Goal: Use online tool/utility: Utilize a website feature to perform a specific function

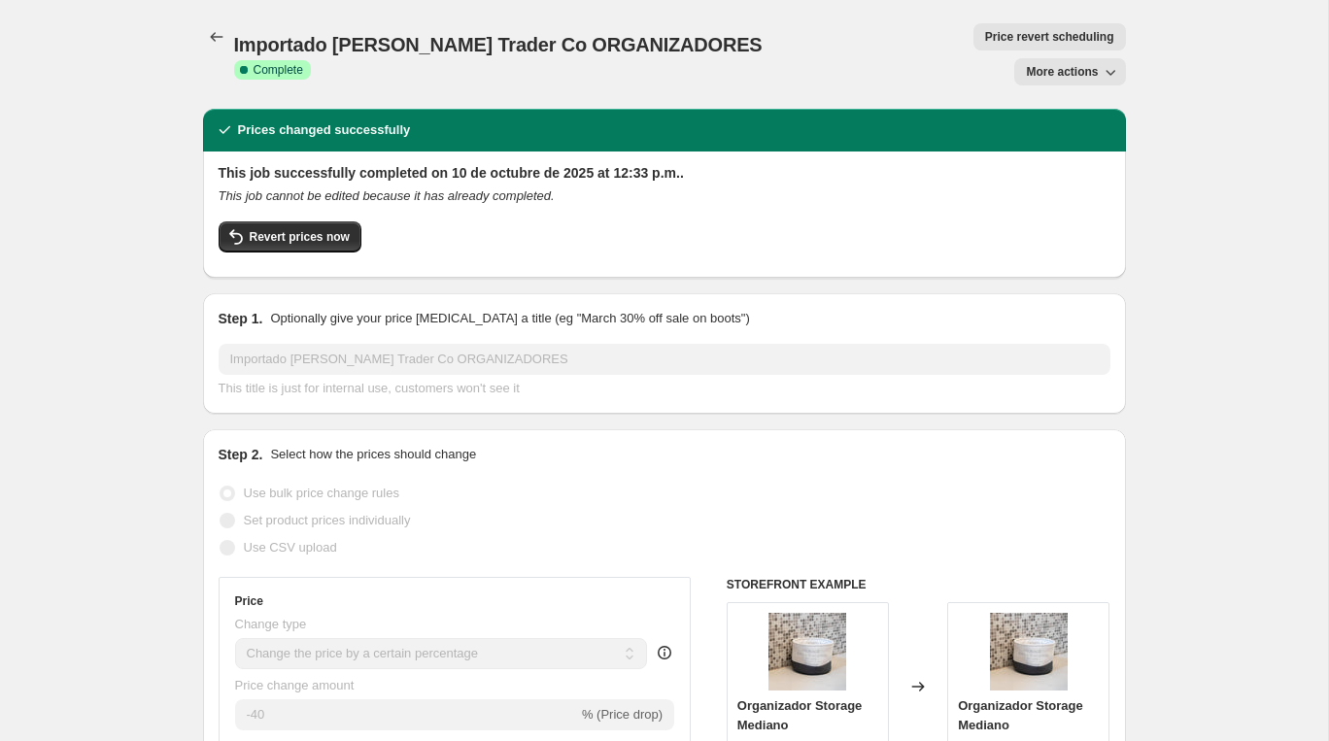
select select "percentage"
select select "vendor"
click at [220, 39] on icon "Price change jobs" at bounding box center [216, 36] width 19 height 19
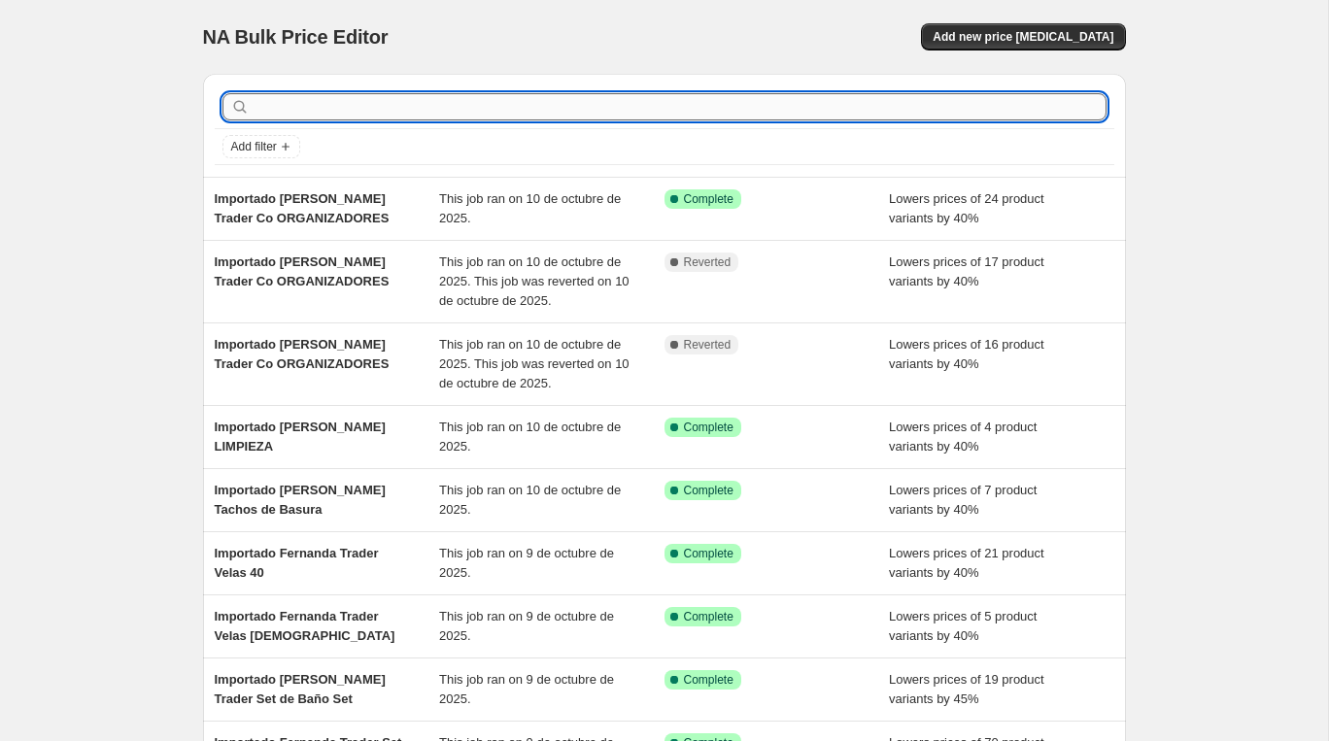
click at [334, 95] on input "text" at bounding box center [679, 106] width 853 height 27
paste input "Importado [PERSON_NAME] Trader Paño Seca Platos"
type input "Importado [PERSON_NAME] Trader Paño Seca Platos"
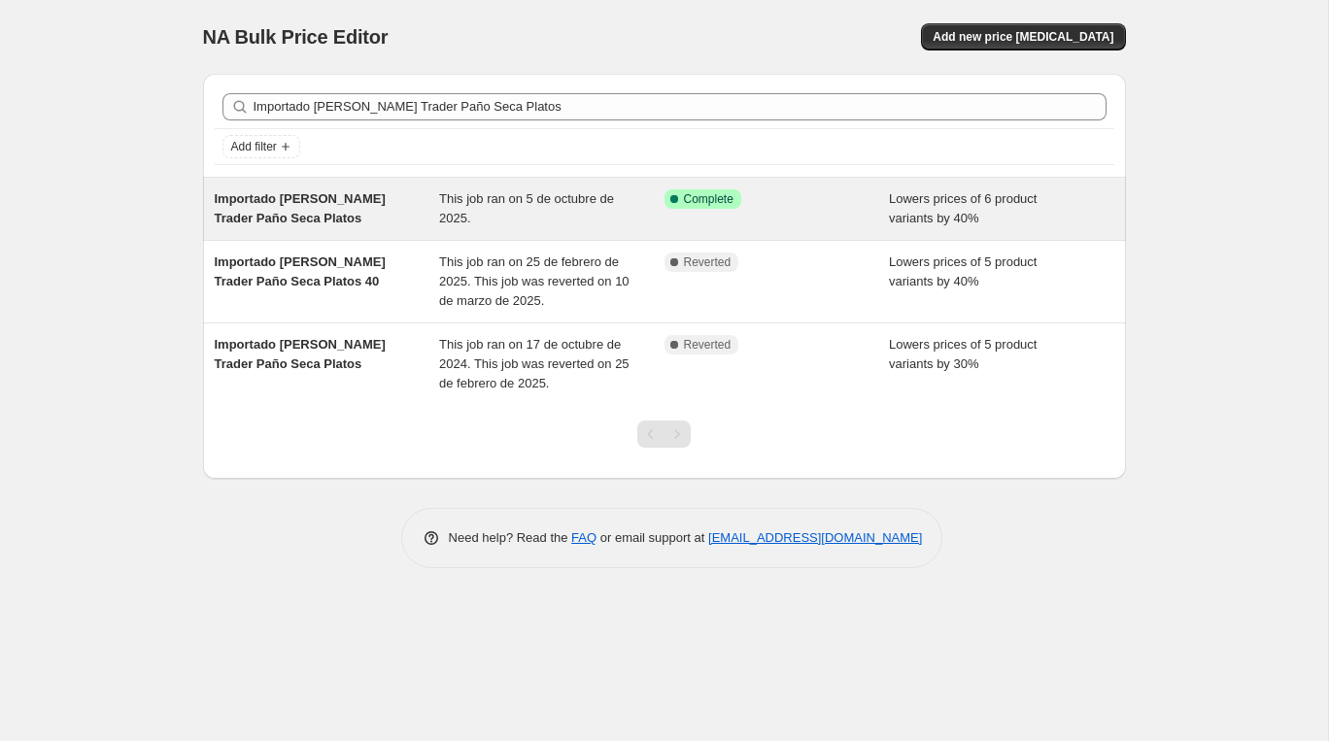
click at [365, 204] on span "Importado [PERSON_NAME] Trader Paño Seca Platos" at bounding box center [300, 208] width 171 height 34
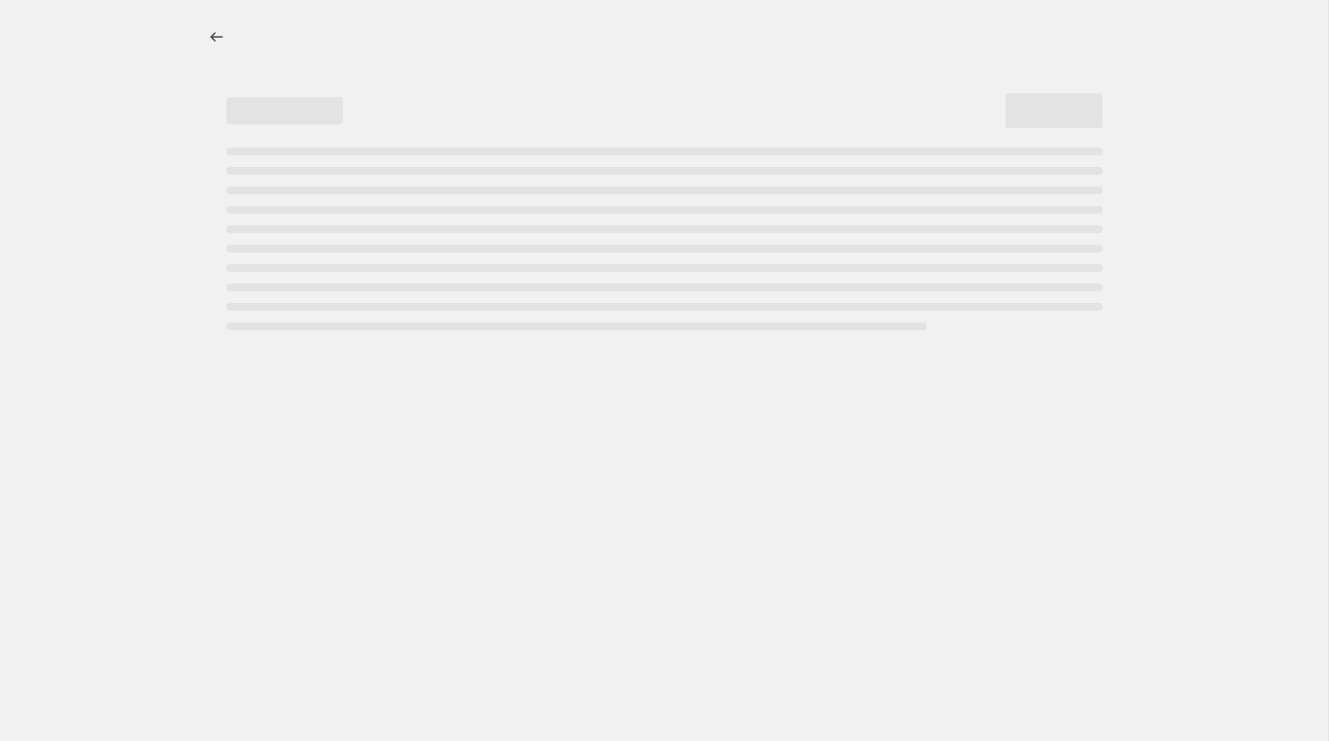
select select "percentage"
select select "vendor"
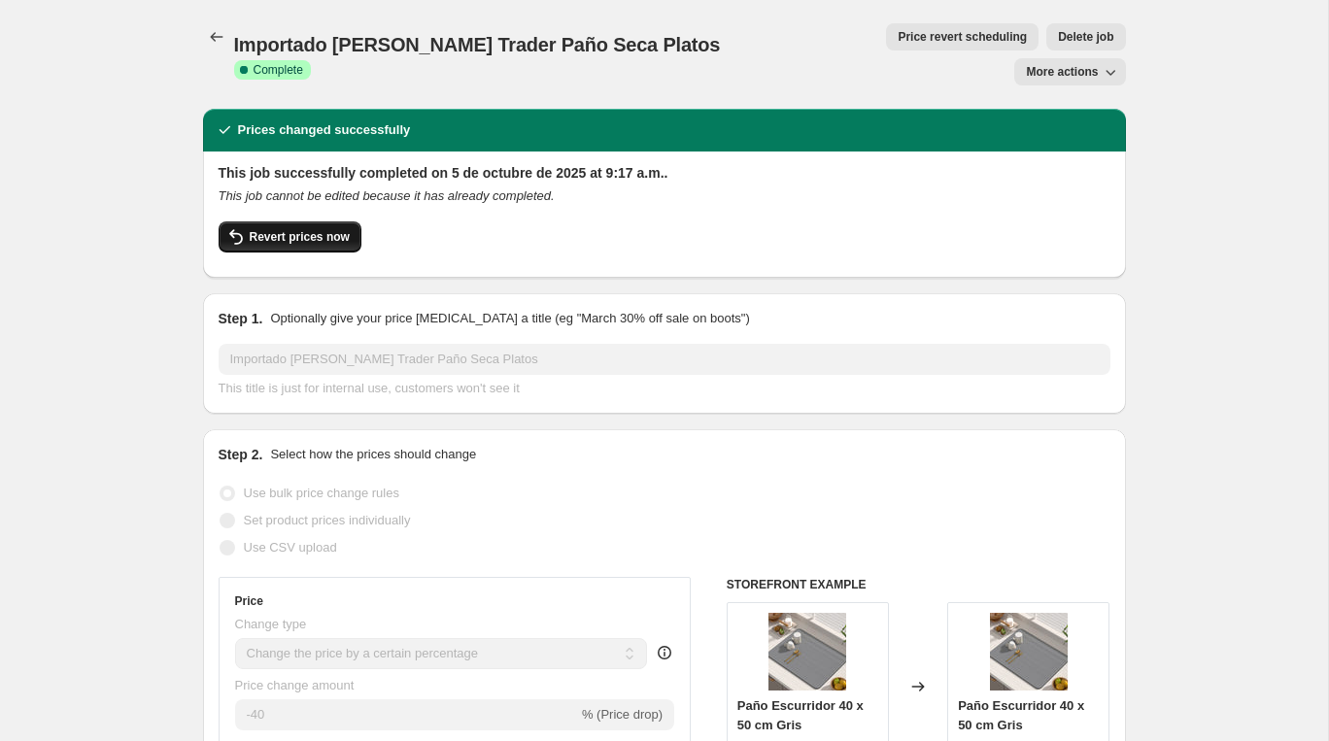
click at [267, 221] on button "Revert prices now" at bounding box center [290, 236] width 143 height 31
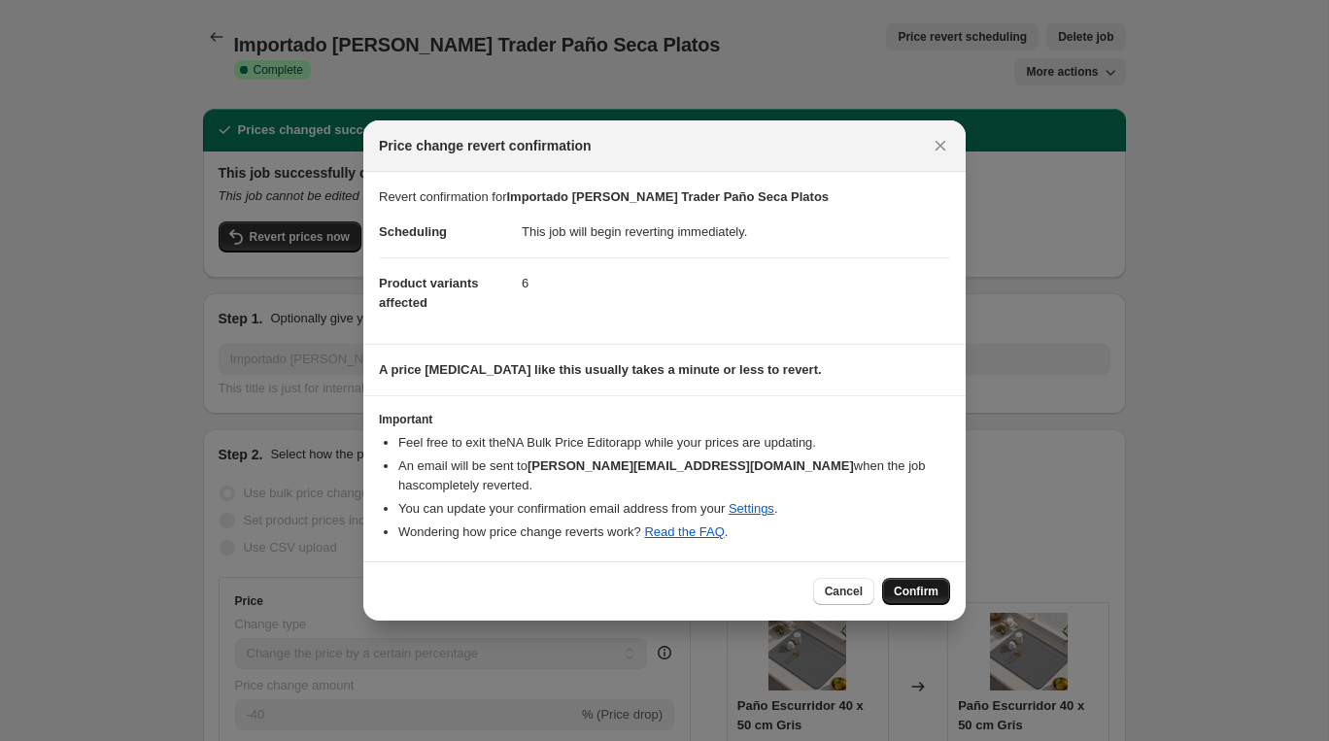
click at [906, 584] on span "Confirm" at bounding box center [916, 592] width 45 height 16
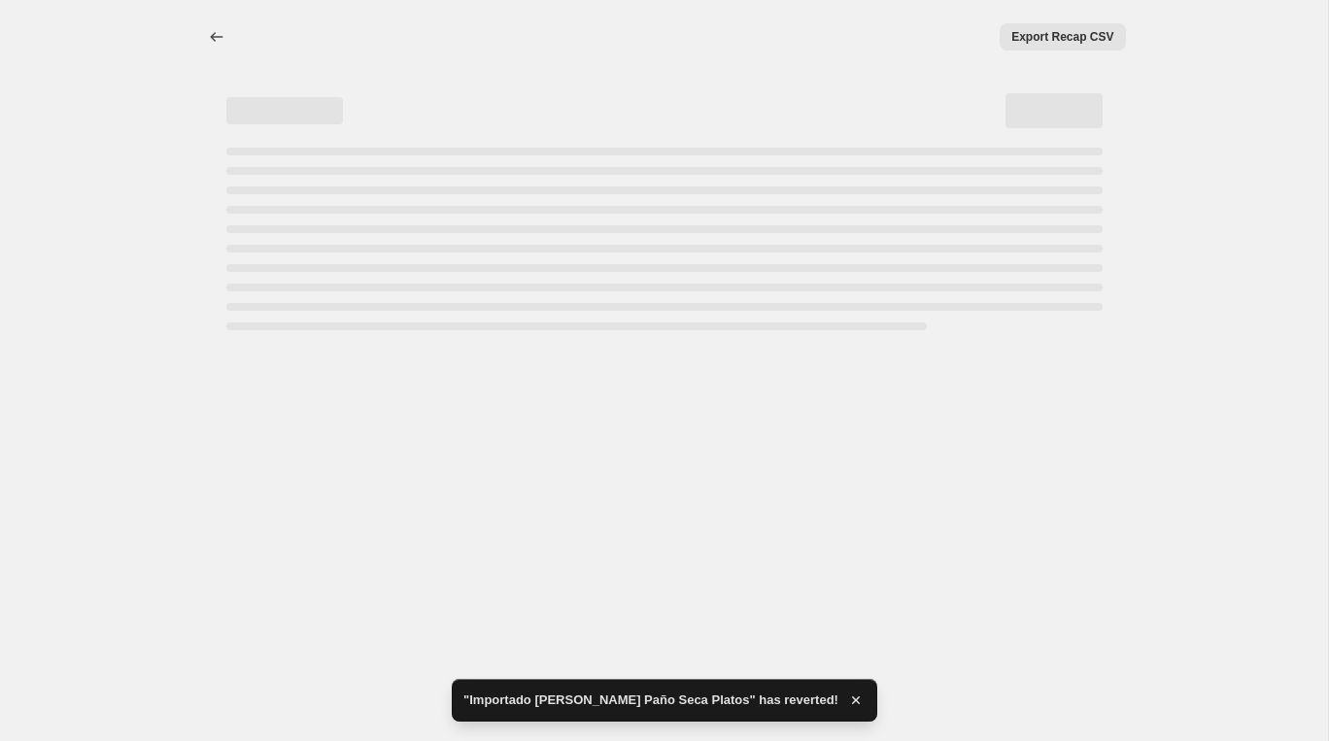
select select "percentage"
select select "vendor"
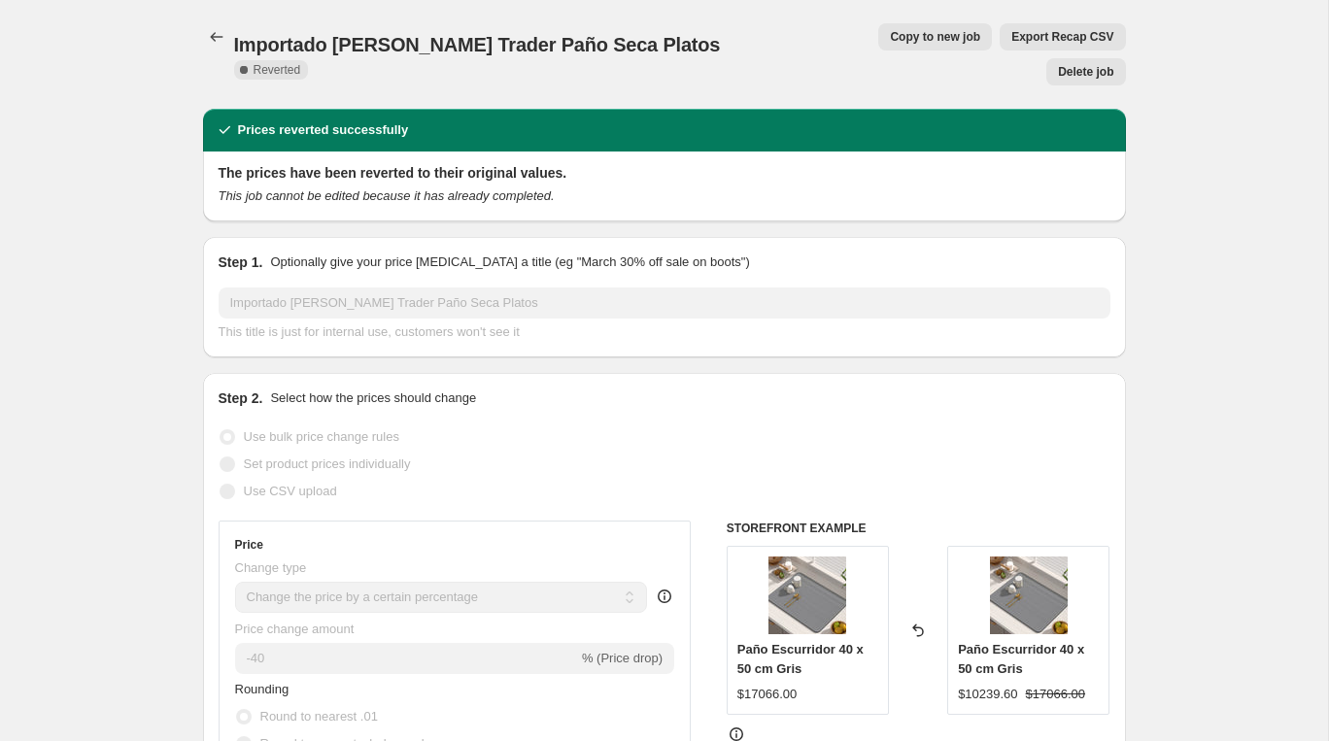
click at [890, 41] on span "Copy to new job" at bounding box center [935, 37] width 90 height 16
select select "percentage"
select select "vendor"
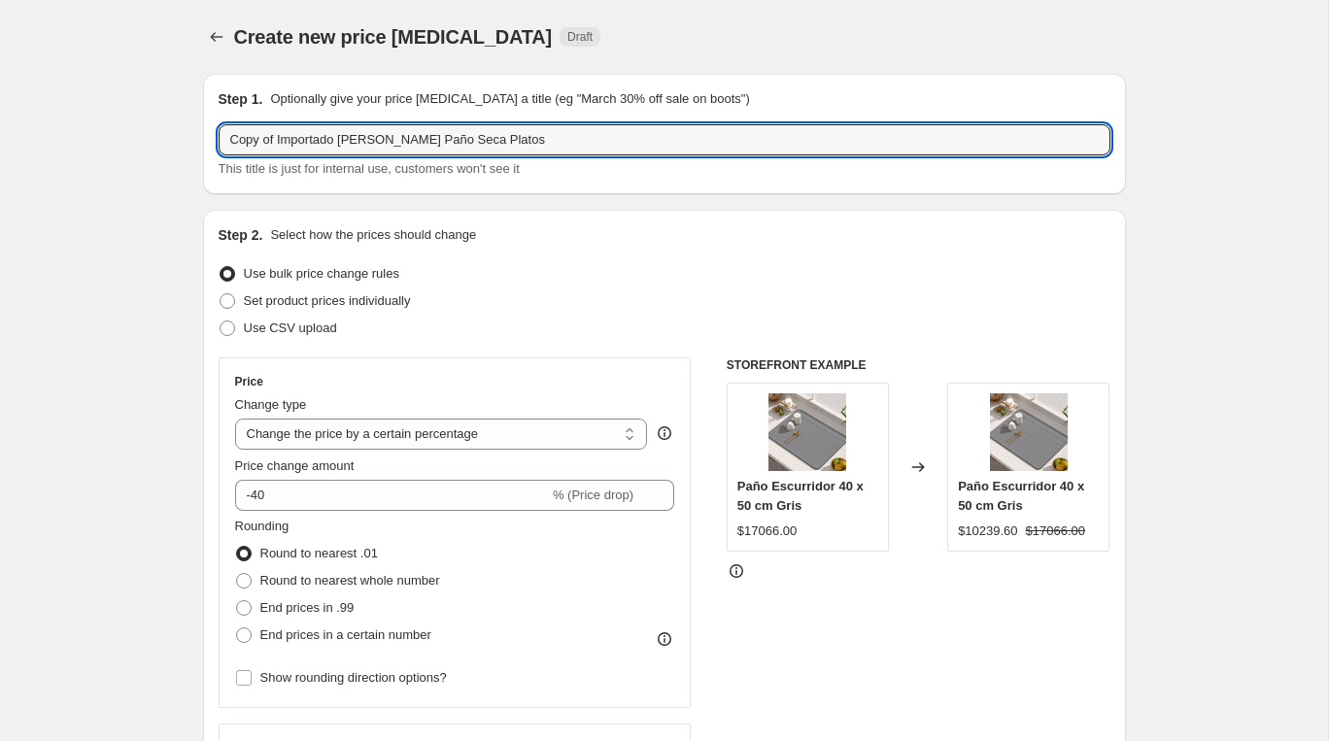
drag, startPoint x: 278, startPoint y: 141, endPoint x: 96, endPoint y: 143, distance: 181.6
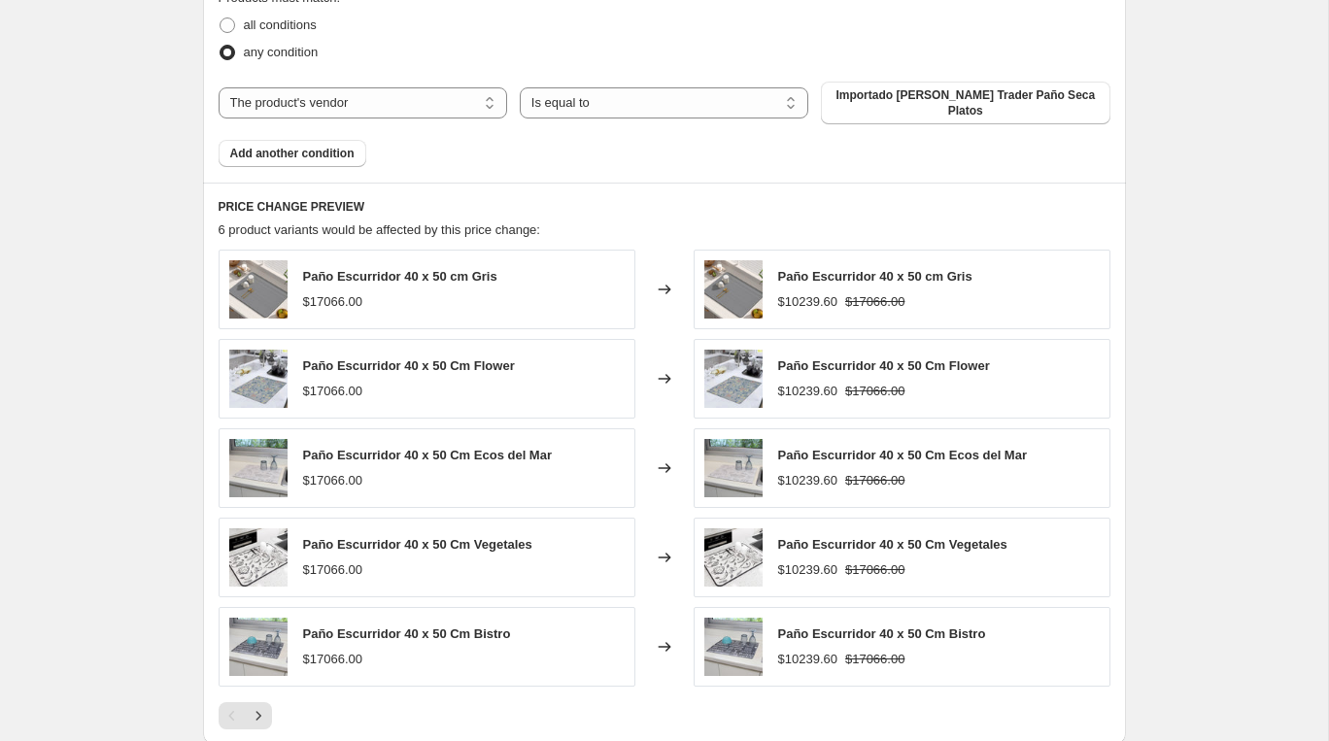
scroll to position [1419, 0]
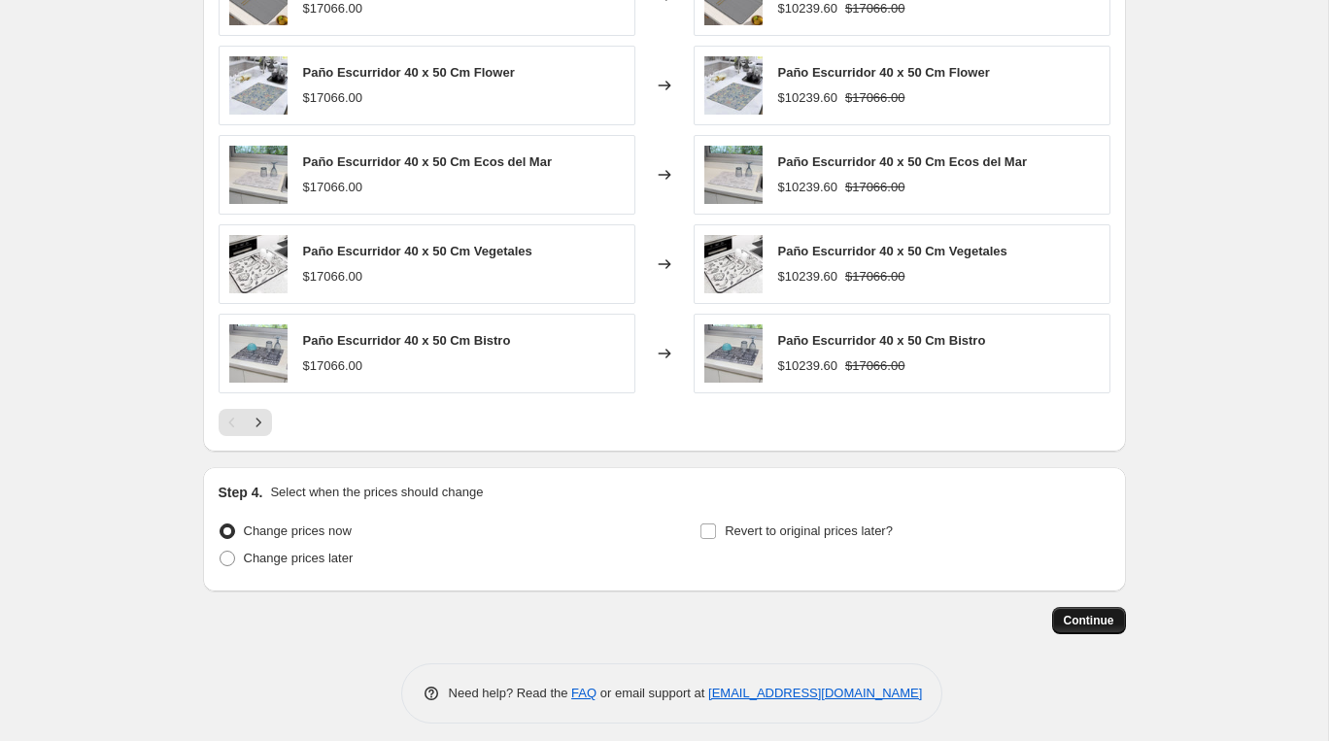
type input "Importado [PERSON_NAME] Trader Paño Seca Platos"
click at [1059, 607] on button "Continue" at bounding box center [1089, 620] width 74 height 27
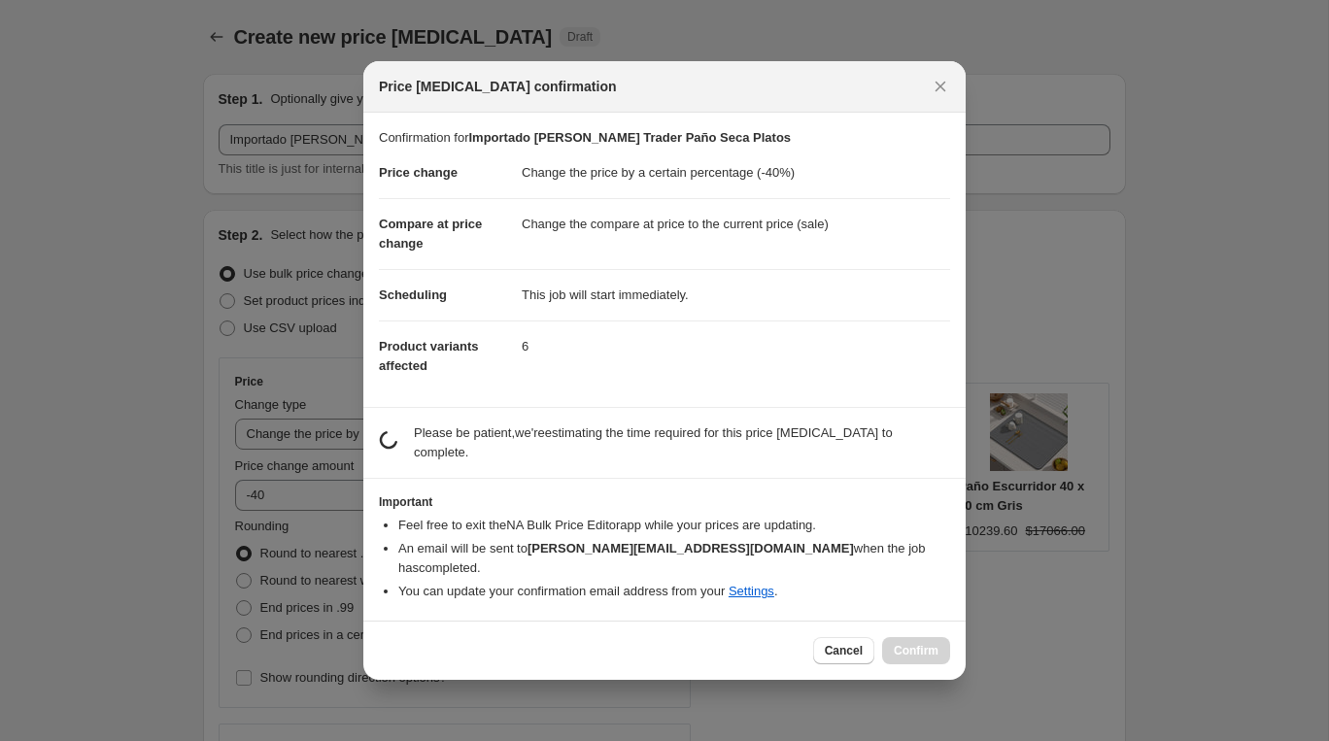
scroll to position [0, 0]
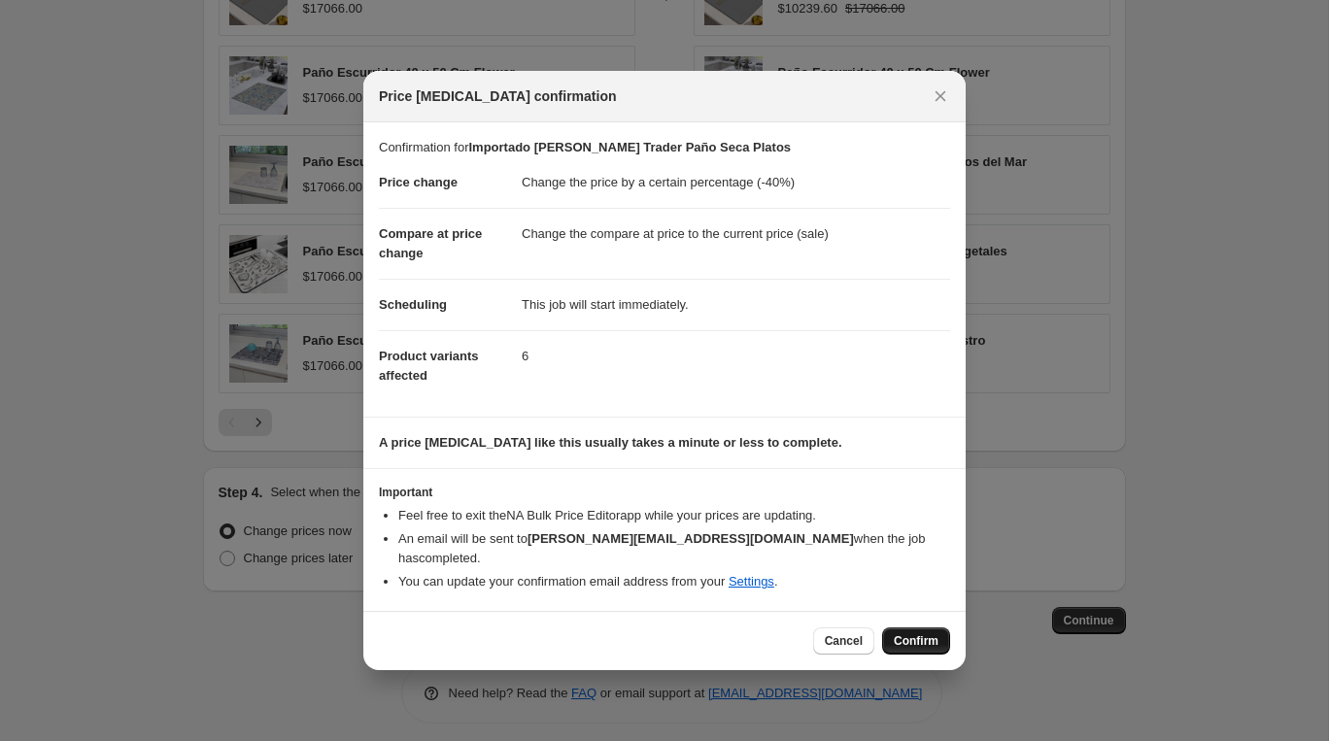
click at [911, 638] on span "Confirm" at bounding box center [916, 641] width 45 height 16
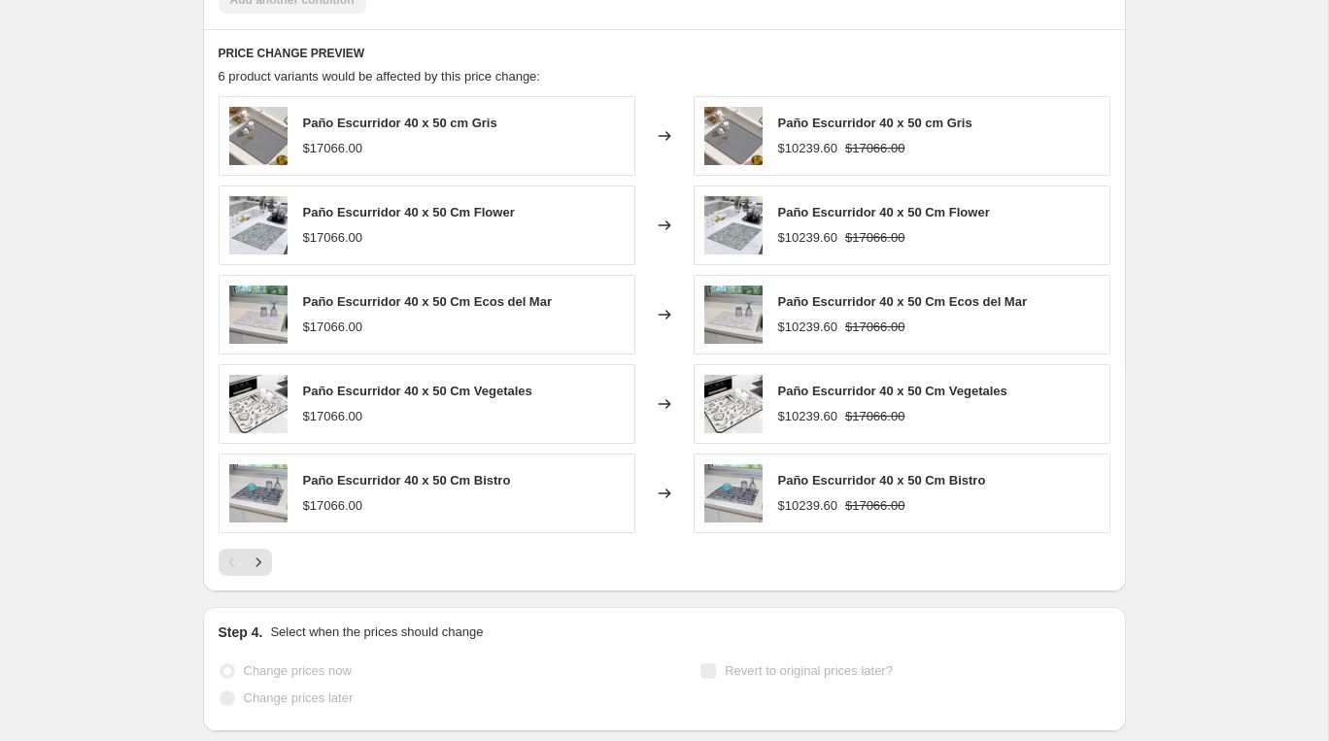
scroll to position [1469, 0]
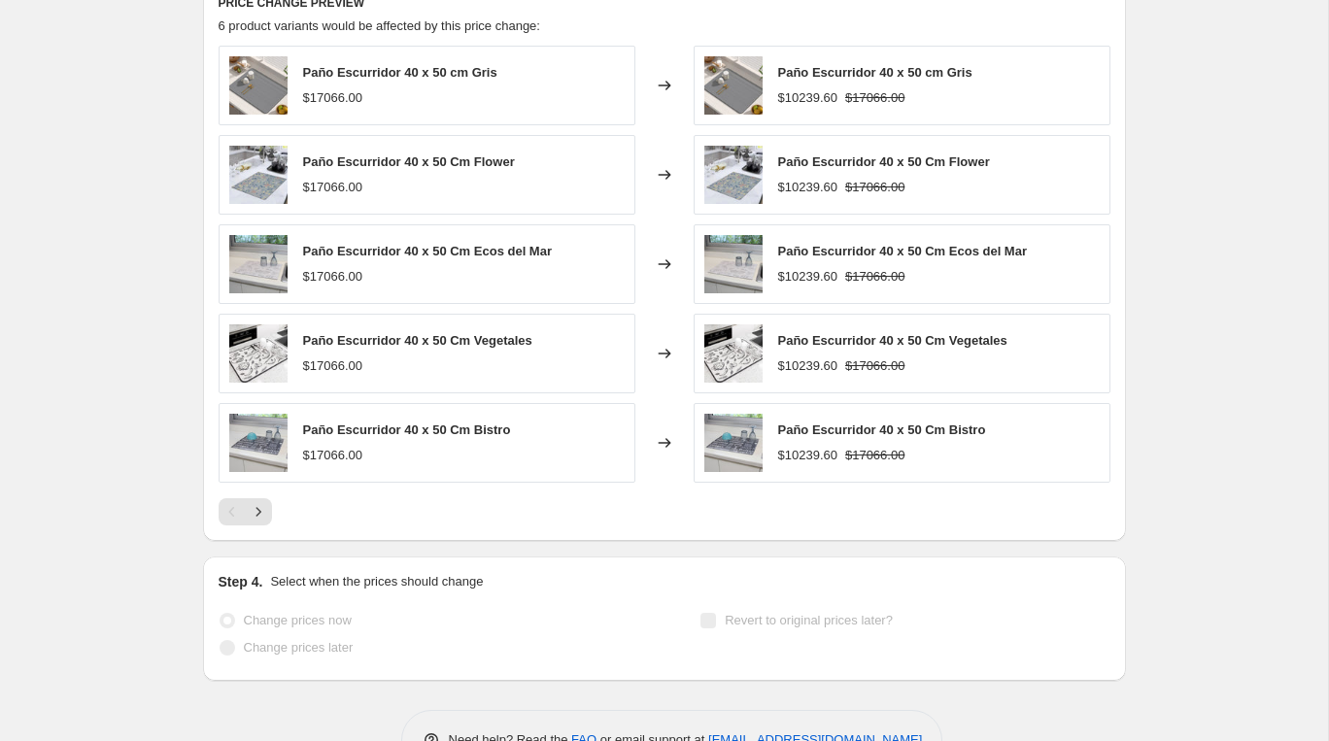
select select "percentage"
select select "vendor"
